Goal: Book appointment/travel/reservation

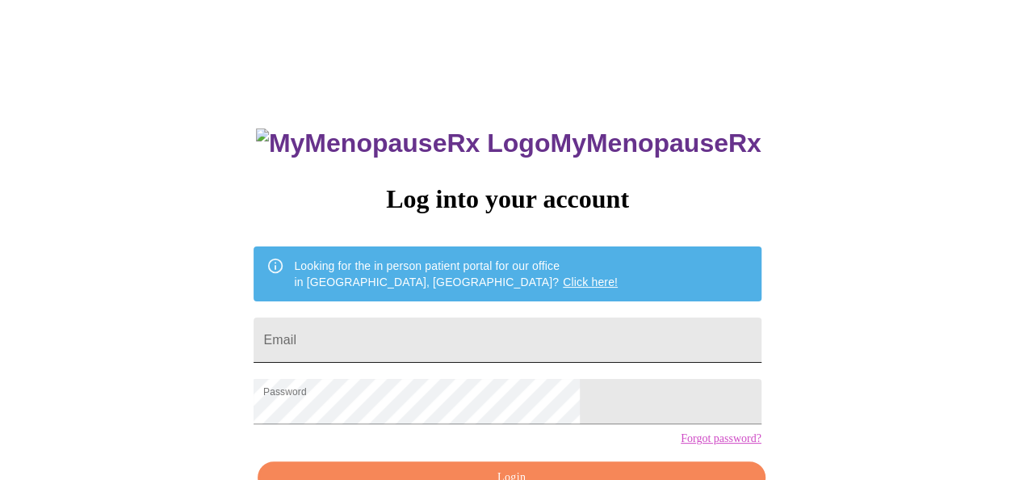
click at [534, 342] on input "Email" at bounding box center [507, 339] width 507 height 45
type input "michiryan5@gmail.com"
click at [869, 419] on div "MyMenopauseRx Log into your account Looking for the in person patient portal fo…" at bounding box center [507, 294] width 1002 height 576
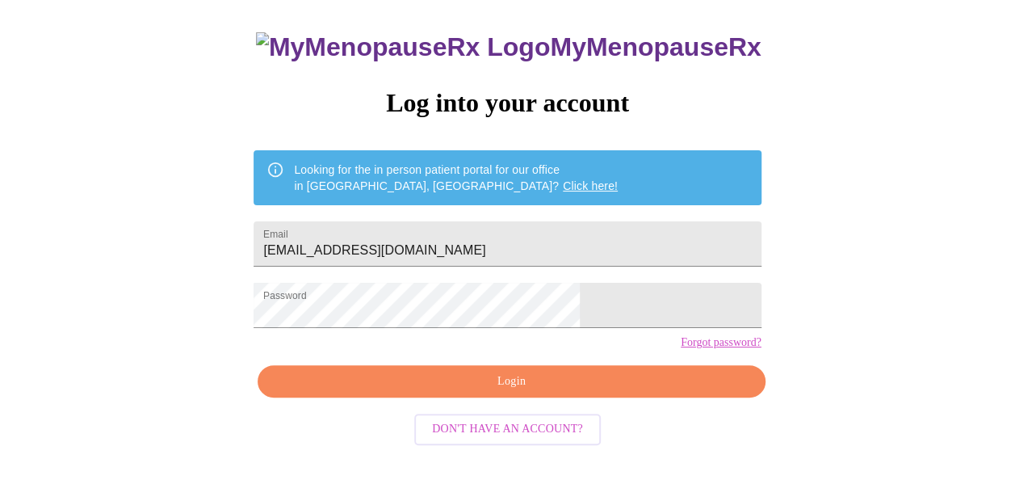
click at [630, 392] on span "Login" at bounding box center [511, 381] width 470 height 20
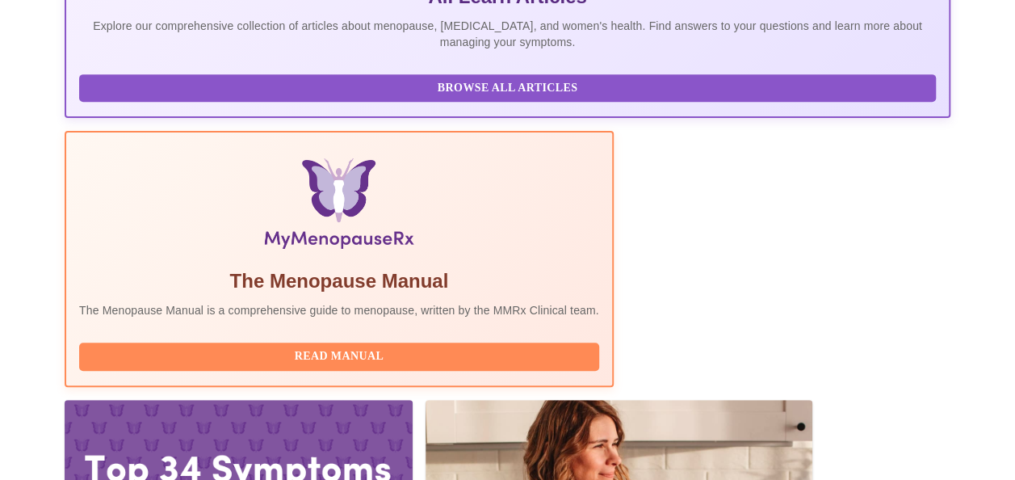
scroll to position [412, 0]
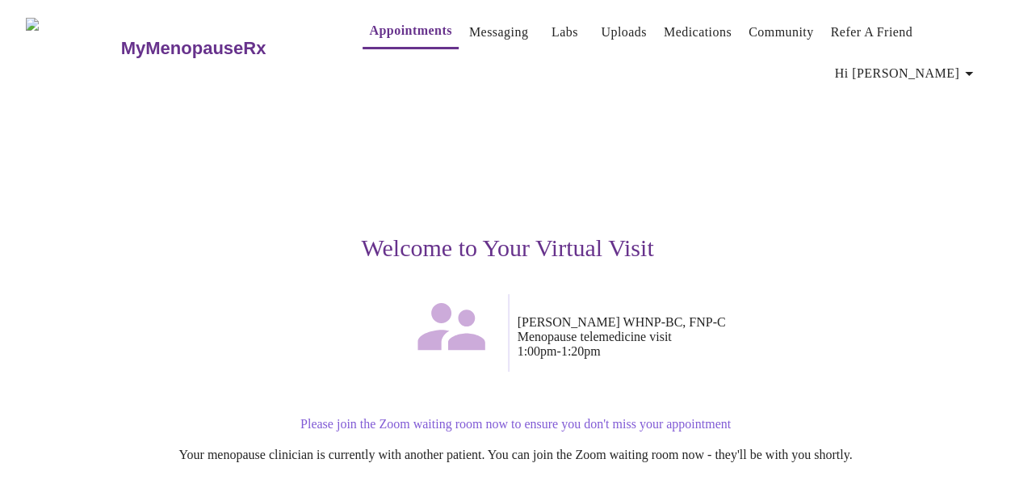
click at [967, 421] on div "Please join the Zoom waiting room now to ensure you don't miss your appointment…" at bounding box center [507, 439] width 963 height 71
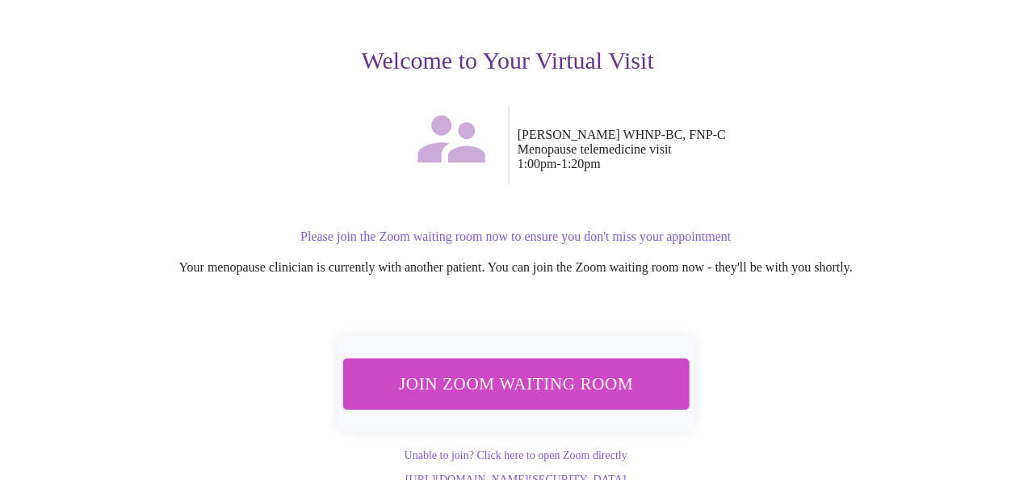
scroll to position [191, 0]
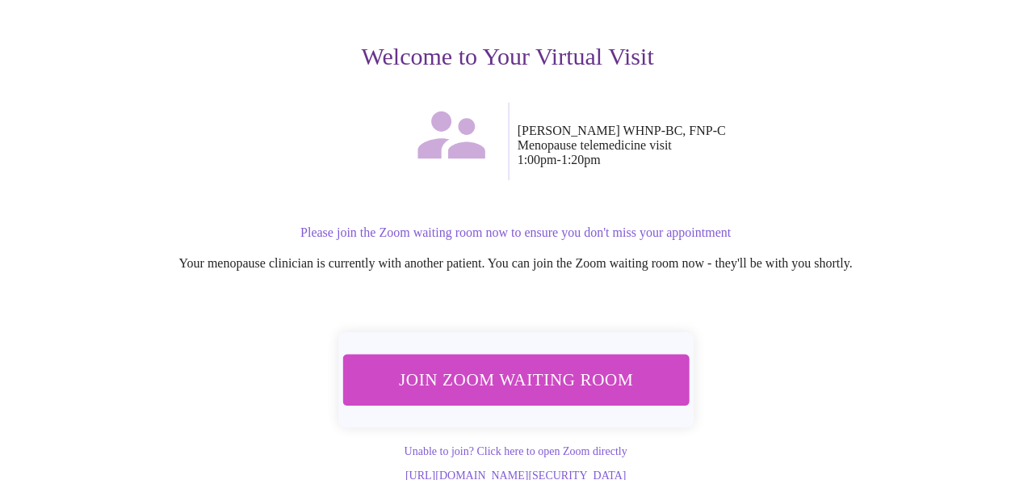
click at [602, 373] on span "Join Zoom Waiting Room" at bounding box center [515, 379] width 304 height 30
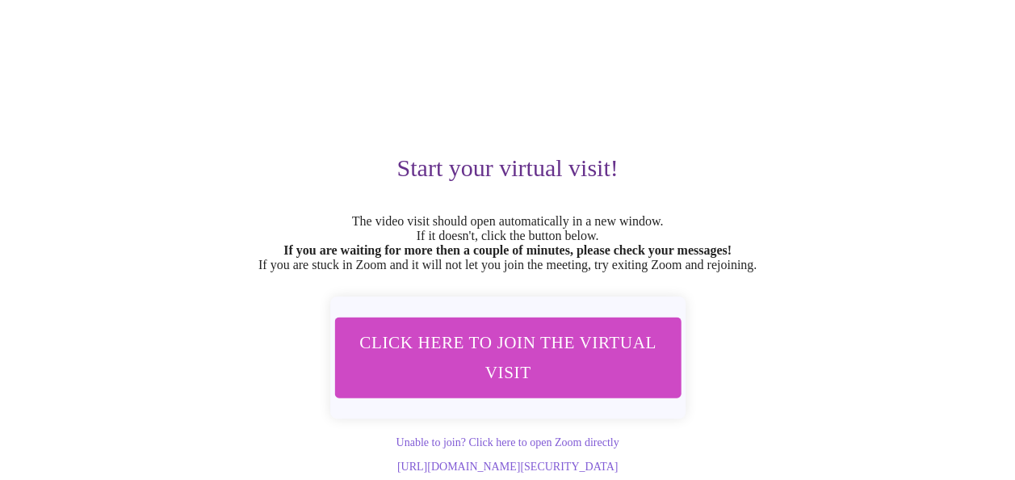
scroll to position [115, 0]
